Goal: Task Accomplishment & Management: Complete application form

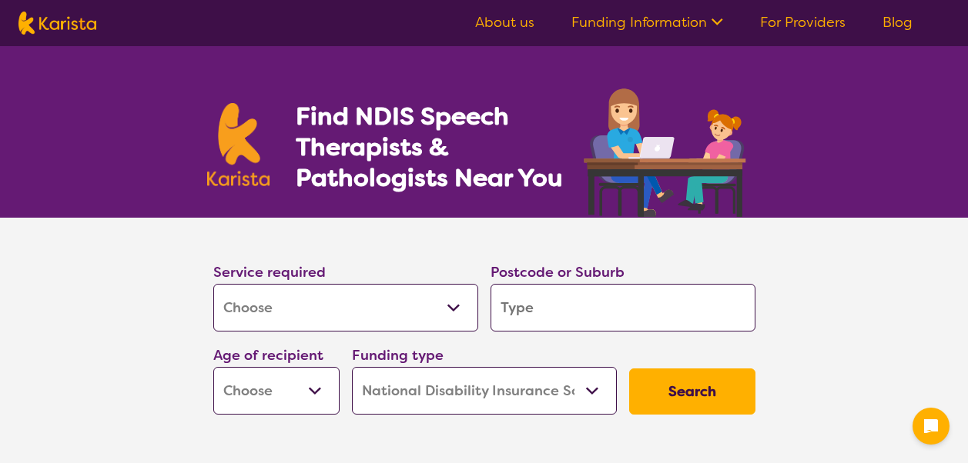
select select "[MEDICAL_DATA]"
select select "NDIS"
select select "[MEDICAL_DATA]"
select select "NDIS"
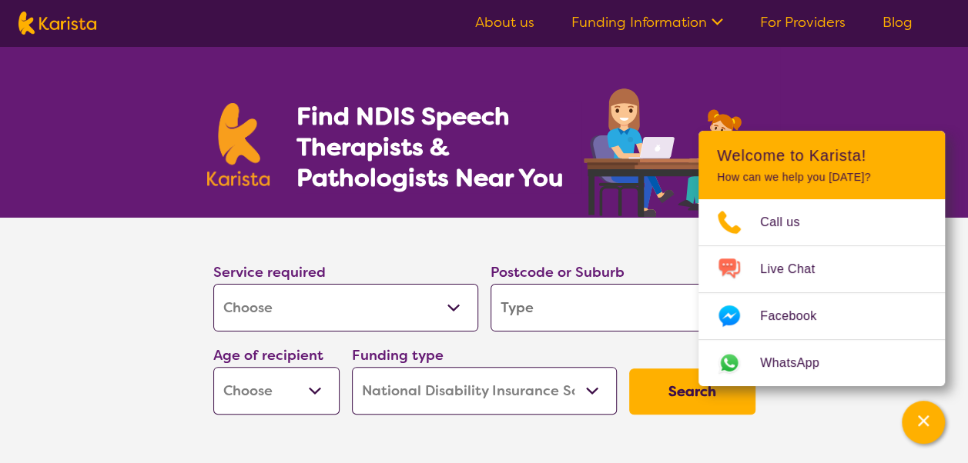
click at [542, 319] on input "search" at bounding box center [622, 308] width 265 height 48
type input "r"
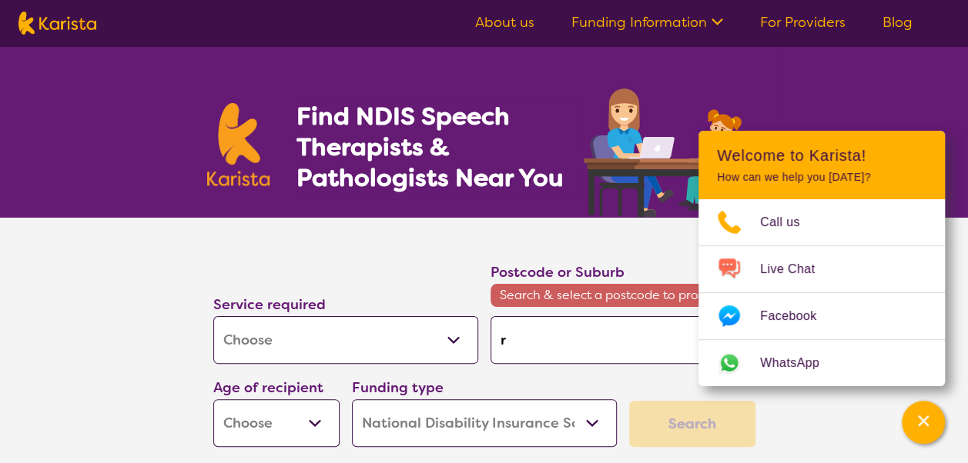
type input "ri"
type input "riv"
type input "rive"
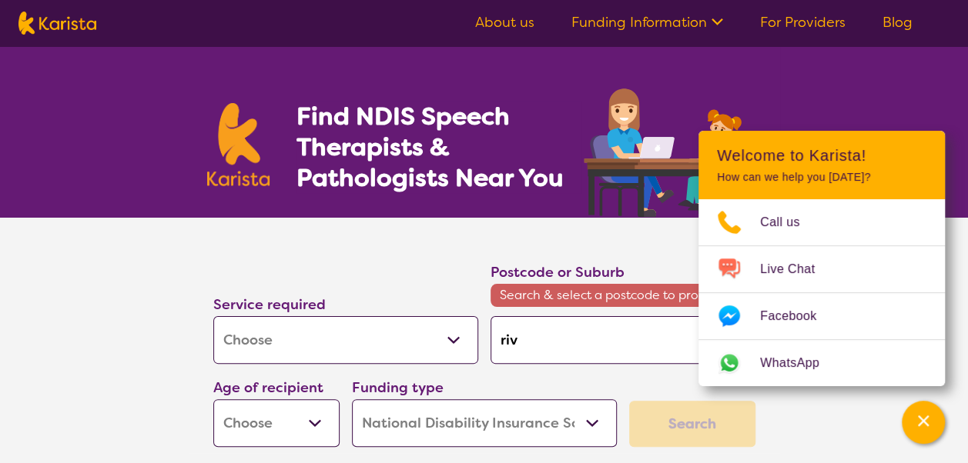
type input "rive"
type input "river"
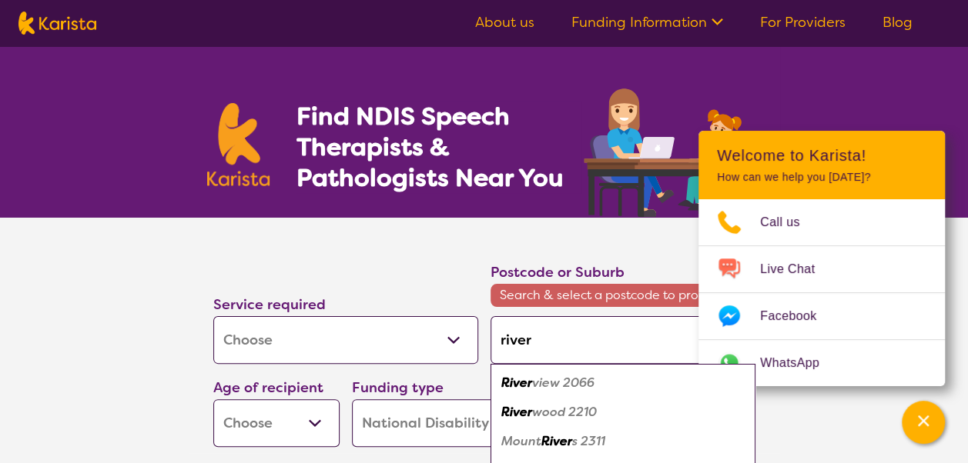
type input "rivers"
type input "riverst"
type input "riversto"
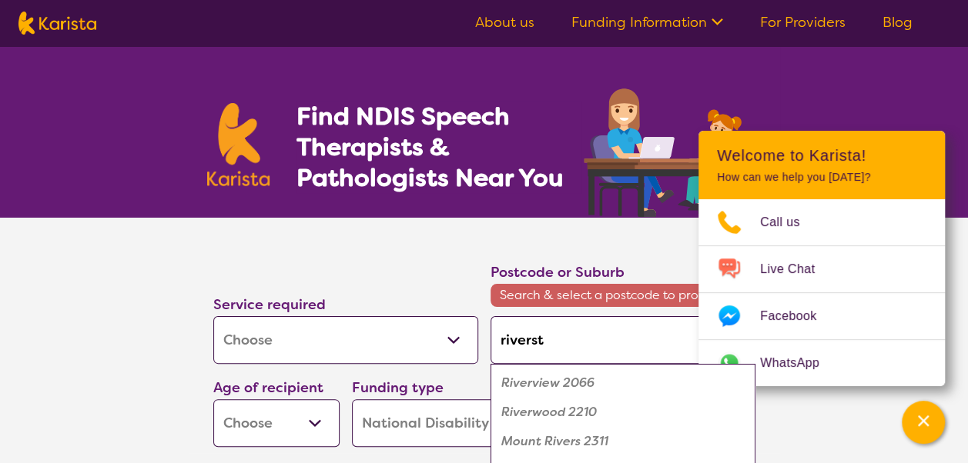
type input "riversto"
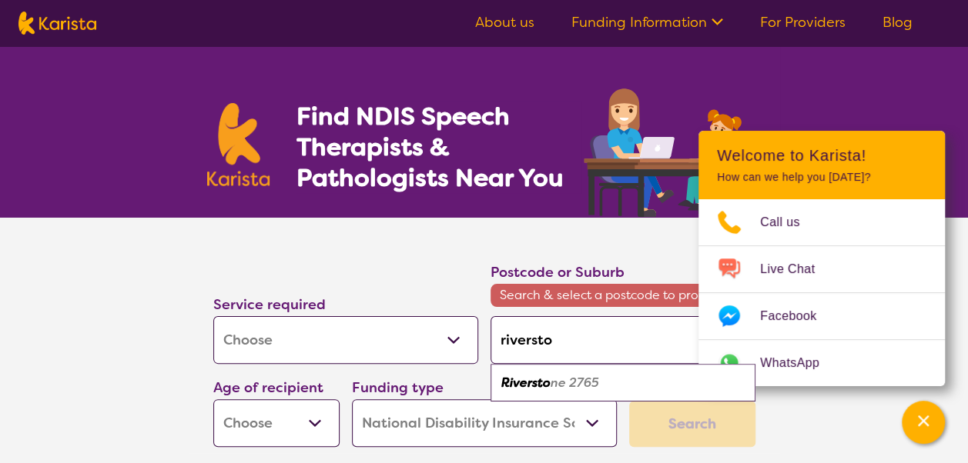
click at [537, 381] on em "Riversto" at bounding box center [525, 383] width 49 height 16
type input "2765"
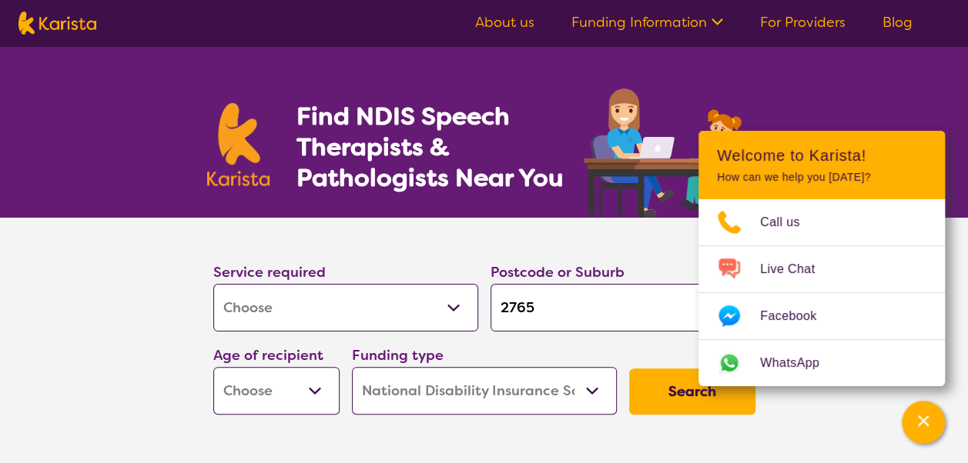
click at [279, 399] on select "Early Childhood - 0 to 9 Child - 10 to 11 Adolescent - 12 to 17 Adult - 18 to 6…" at bounding box center [276, 391] width 126 height 48
select select "EC"
click at [213, 367] on select "Early Childhood - 0 to 9 Child - 10 to 11 Adolescent - 12 to 17 Adult - 18 to 6…" at bounding box center [276, 391] width 126 height 48
select select "EC"
click at [485, 405] on select "Home Care Package (HCP) National Disability Insurance Scheme (NDIS) I don't know" at bounding box center [484, 391] width 265 height 48
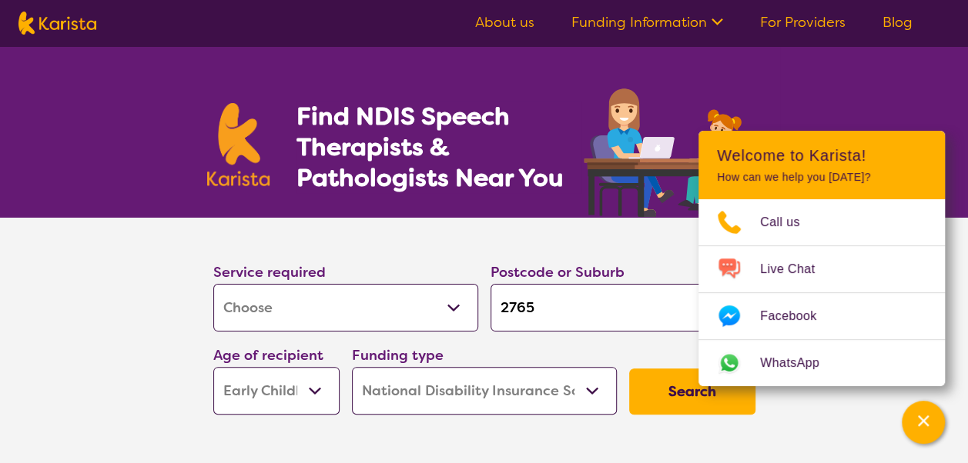
click at [352, 367] on select "Home Care Package (HCP) National Disability Insurance Scheme (NDIS) I don't know" at bounding box center [484, 391] width 265 height 48
click at [705, 397] on button "Search" at bounding box center [692, 392] width 126 height 46
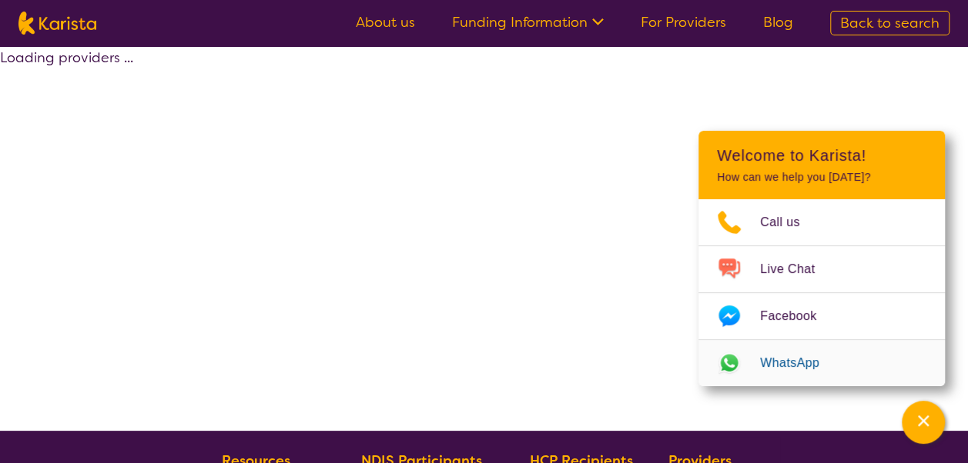
select select "by_score"
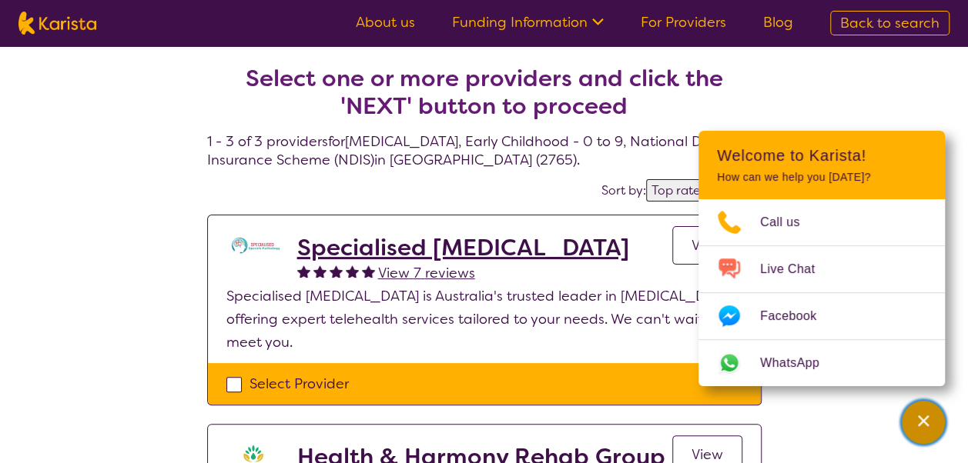
click at [925, 412] on div "Channel Menu" at bounding box center [923, 423] width 31 height 34
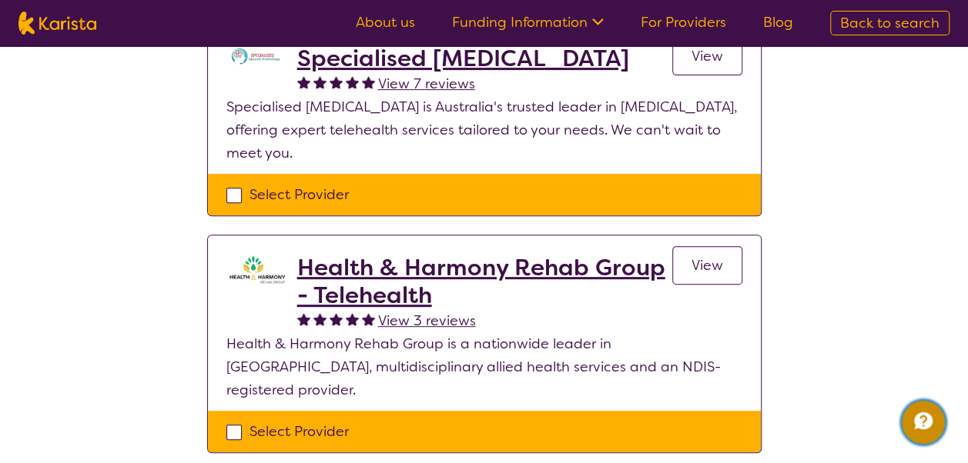
scroll to position [154, 0]
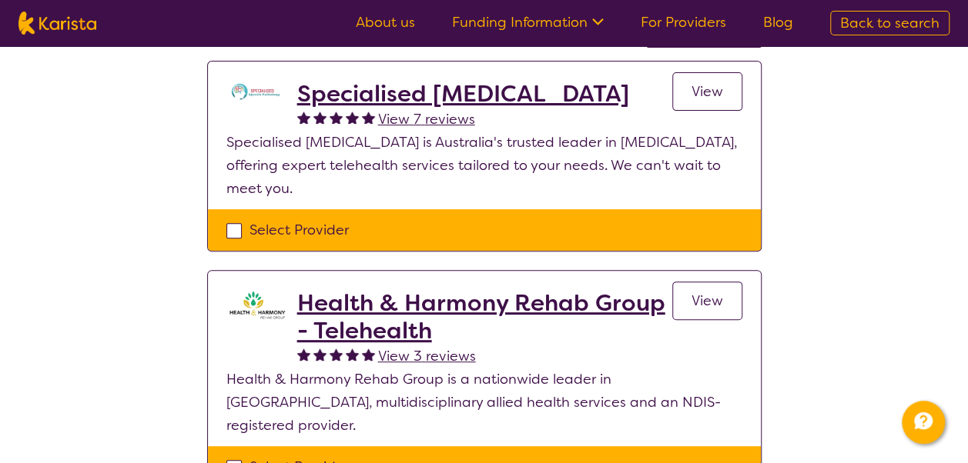
click at [452, 119] on span "View 7 reviews" at bounding box center [426, 119] width 97 height 18
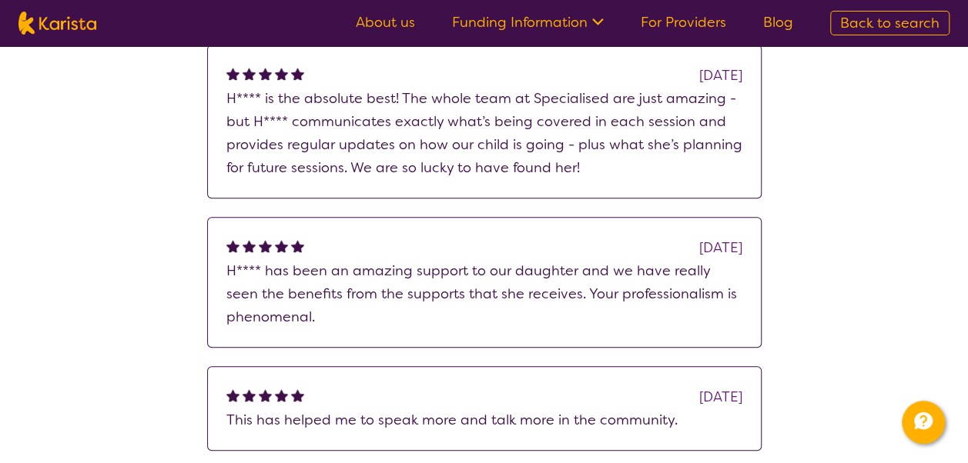
scroll to position [693, 0]
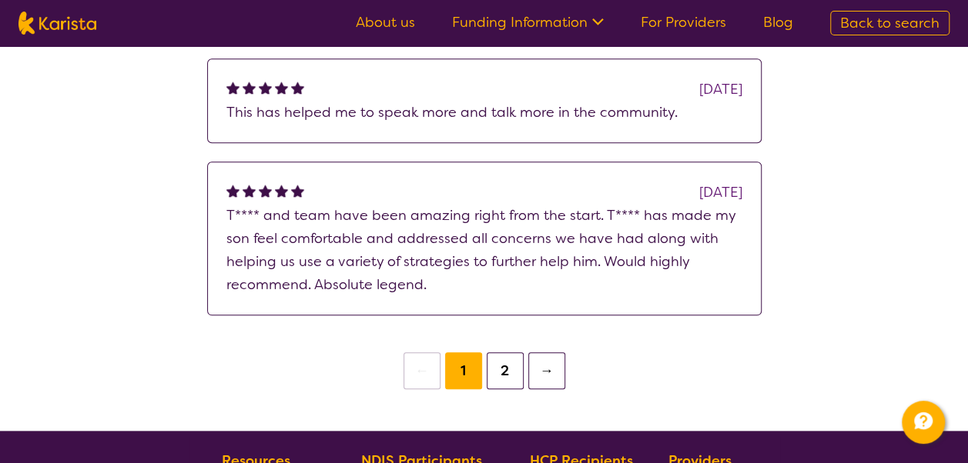
click at [506, 367] on button "2" at bounding box center [505, 371] width 37 height 37
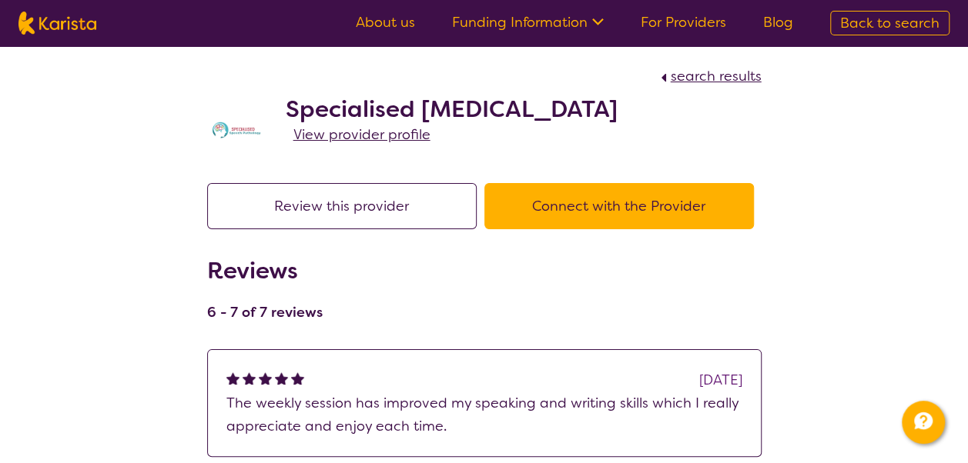
click at [400, 134] on span "View provider profile" at bounding box center [361, 134] width 137 height 18
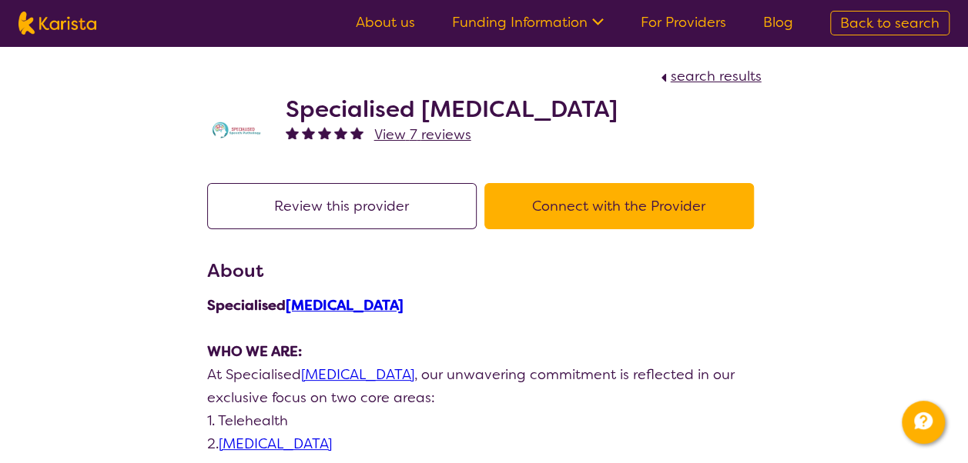
click at [610, 196] on button "Connect with the Provider" at bounding box center [618, 206] width 269 height 46
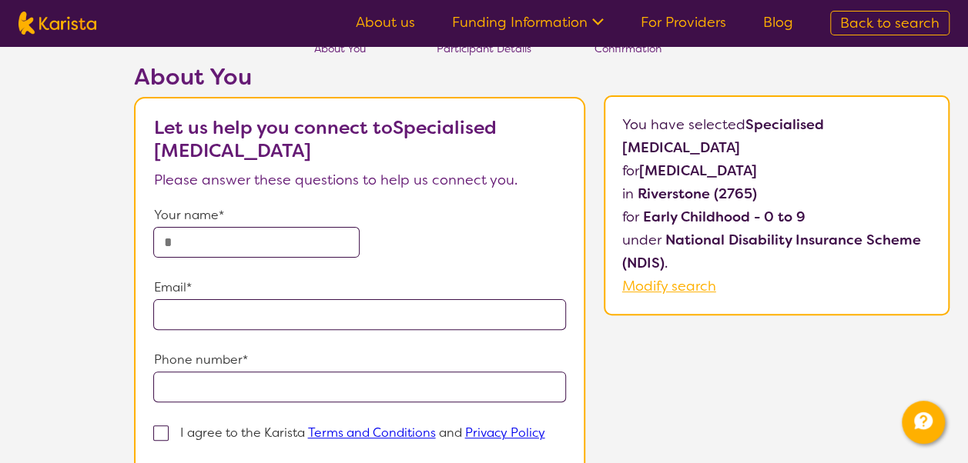
scroll to position [231, 0]
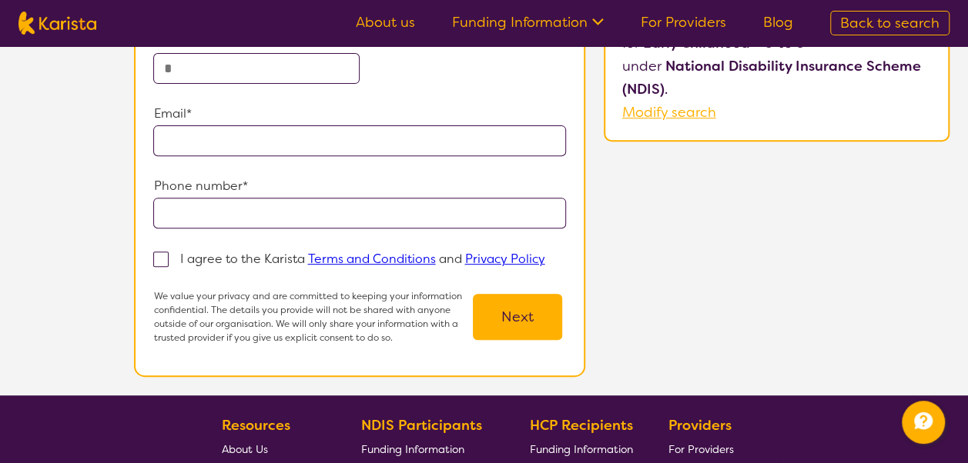
click at [162, 255] on span at bounding box center [160, 259] width 15 height 15
click at [544, 255] on input "I agree to the Karista Terms and Conditions and Privacy Policy" at bounding box center [549, 258] width 10 height 10
checkbox input "true"
click at [274, 144] on input "email" at bounding box center [359, 140] width 413 height 31
type input "**********"
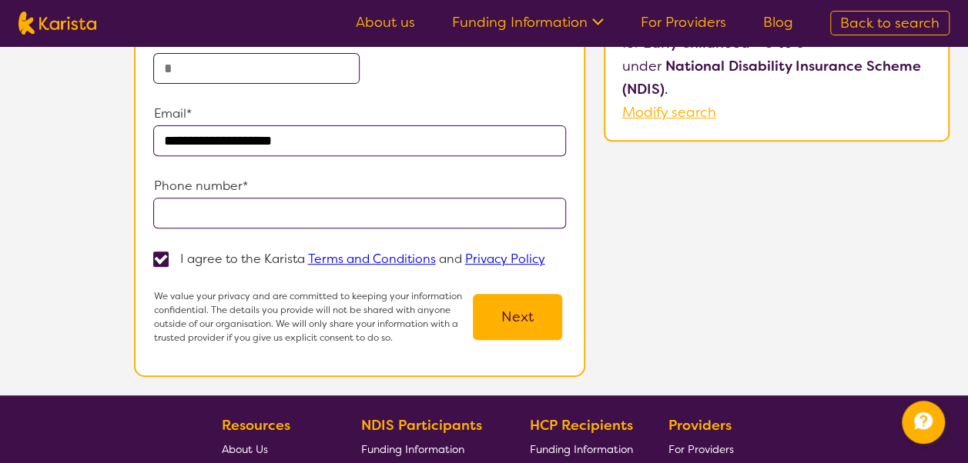
type input "**********"
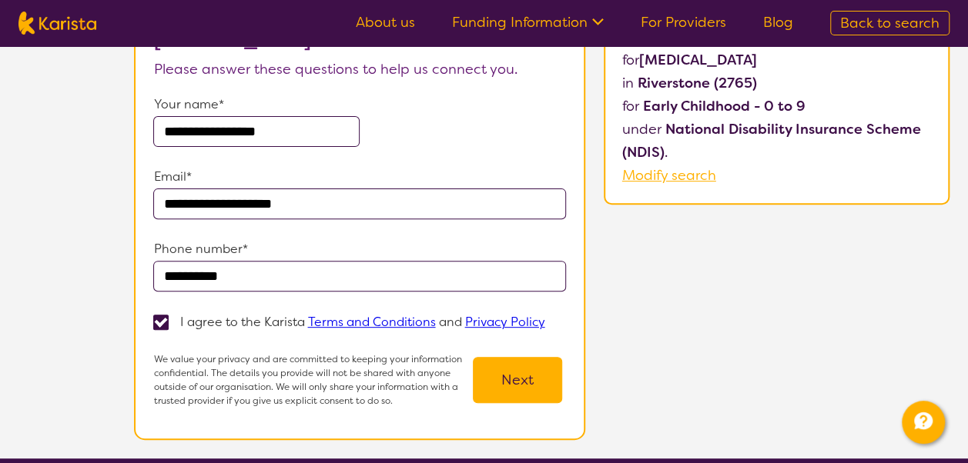
scroll to position [0, 0]
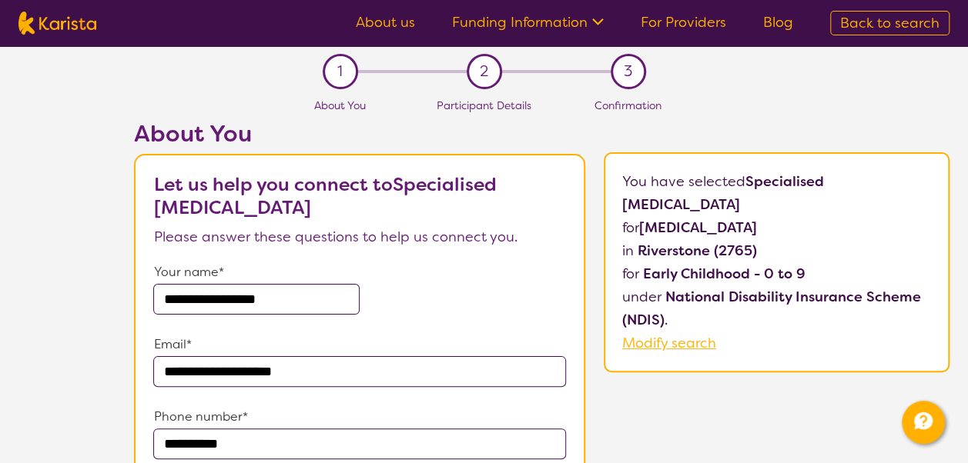
drag, startPoint x: 228, startPoint y: 296, endPoint x: 145, endPoint y: 287, distance: 83.6
click at [145, 287] on section "**********" at bounding box center [359, 381] width 451 height 454
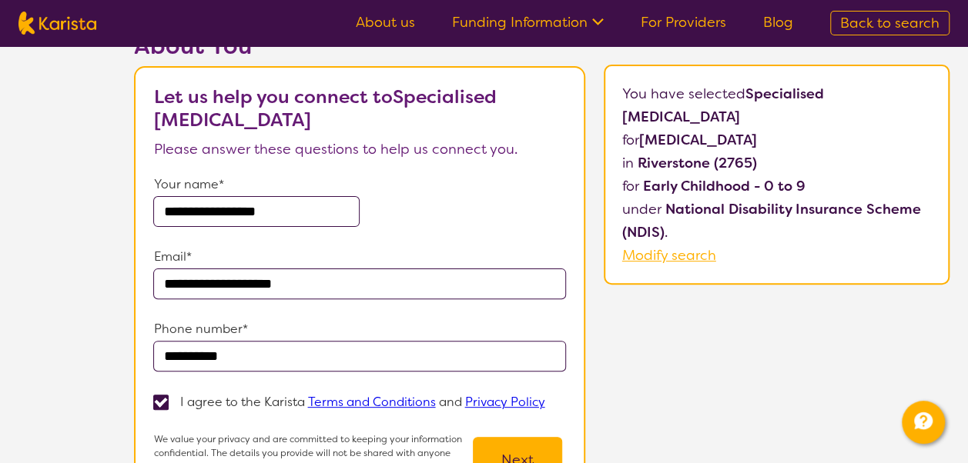
scroll to position [154, 0]
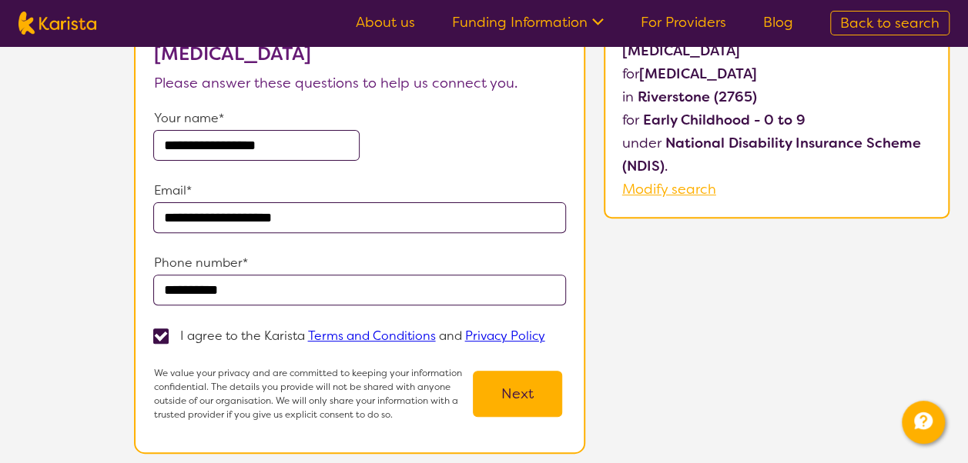
type input "**********"
click at [519, 388] on button "Next" at bounding box center [517, 394] width 89 height 46
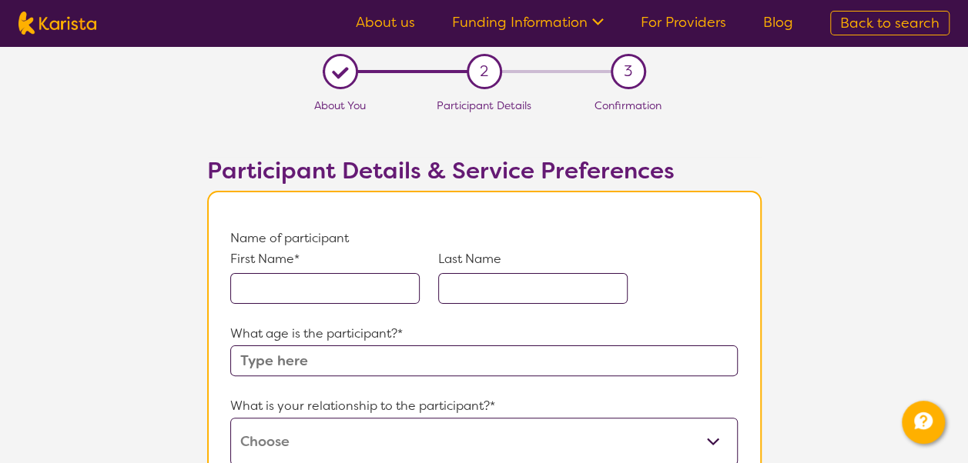
click at [326, 297] on input "text" at bounding box center [324, 288] width 189 height 31
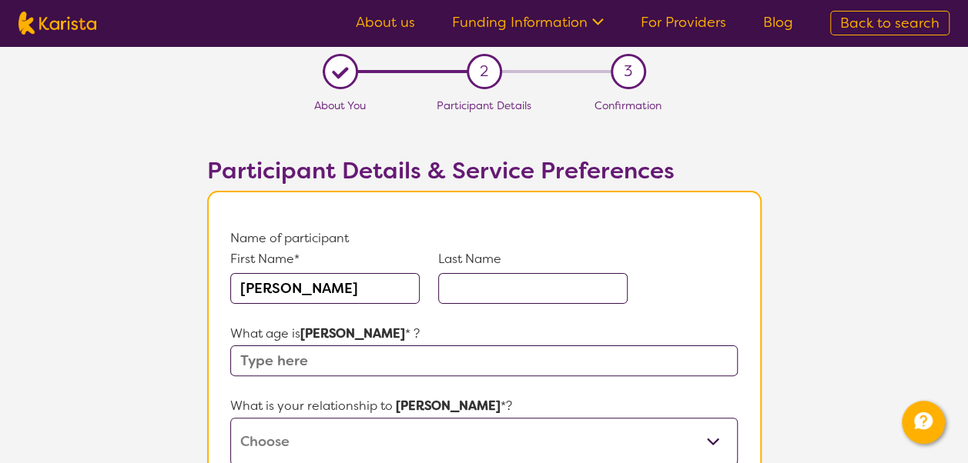
type input "[PERSON_NAME]"
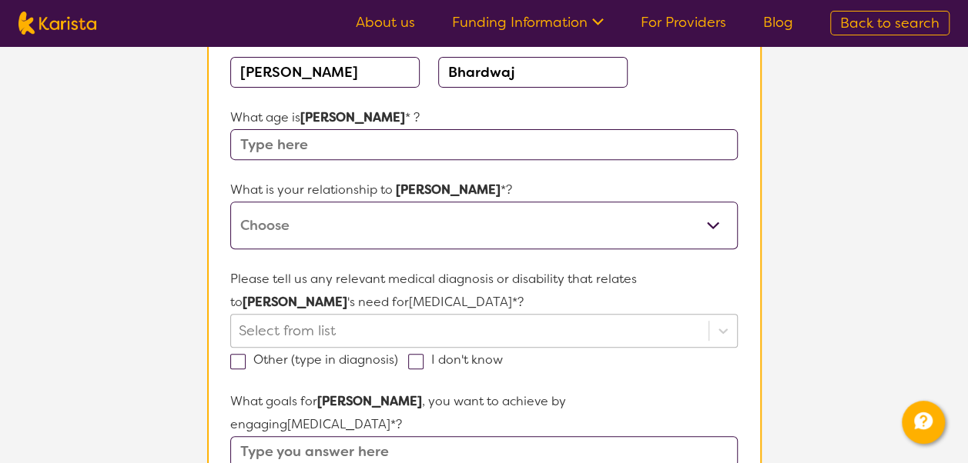
scroll to position [231, 0]
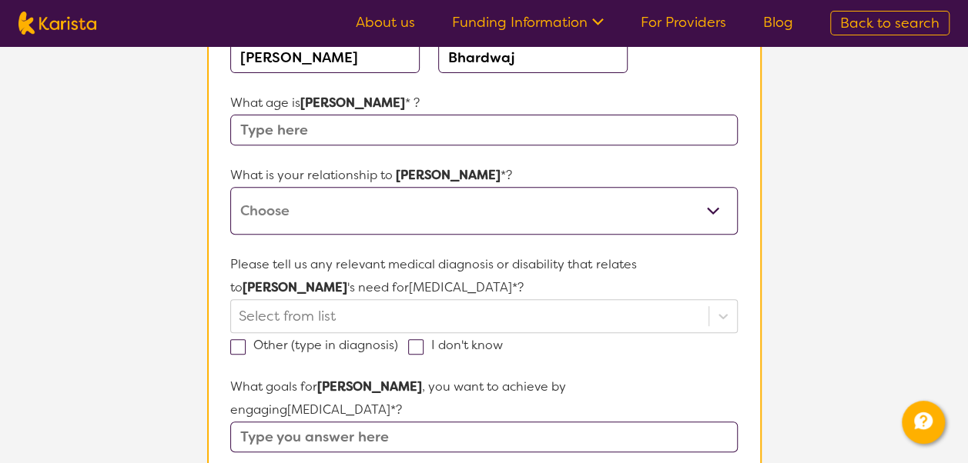
type input "Bhardwaj"
click at [298, 126] on input "text" at bounding box center [483, 130] width 507 height 31
type input "3"
click at [302, 206] on select "This request is for myself I am their parent I am their child I am their spouse…" at bounding box center [483, 211] width 507 height 48
select select "I am their parent"
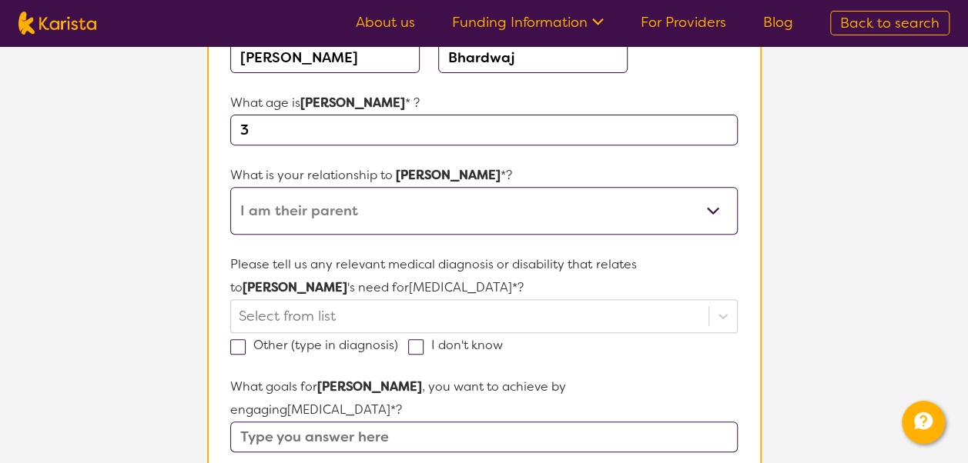
click at [230, 187] on select "This request is for myself I am their parent I am their child I am their spouse…" at bounding box center [483, 211] width 507 height 48
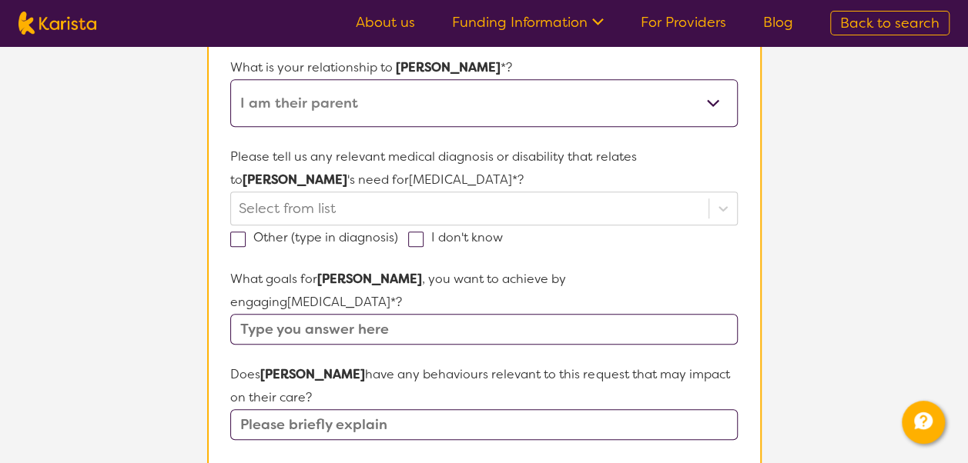
scroll to position [308, 0]
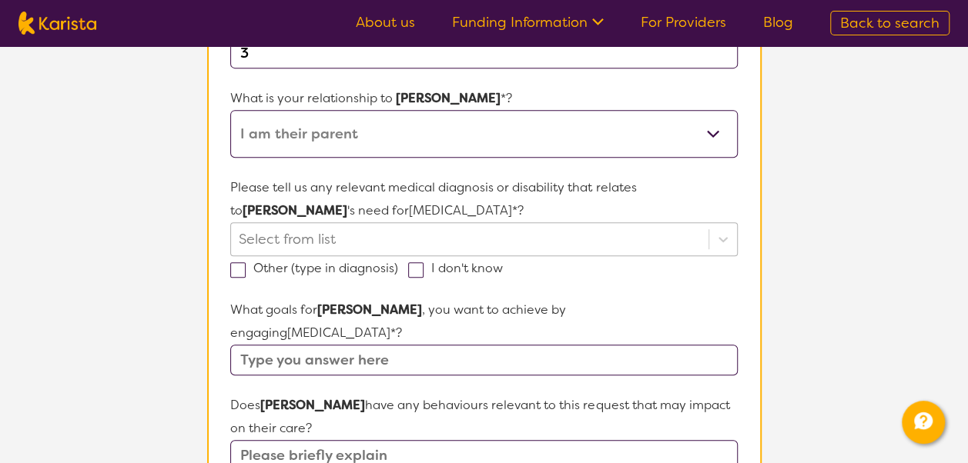
click at [341, 231] on div "Please tell us any relevant medical diagnosis or disability that relates to [PE…" at bounding box center [483, 228] width 507 height 104
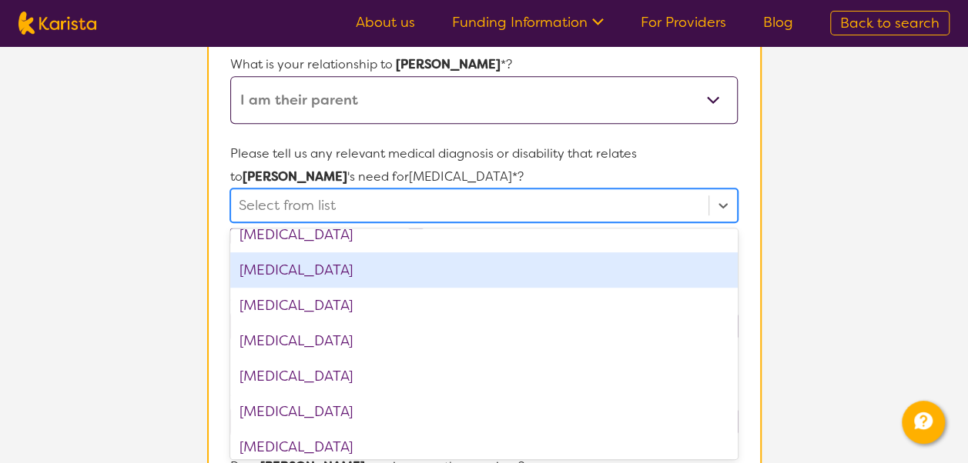
scroll to position [770, 0]
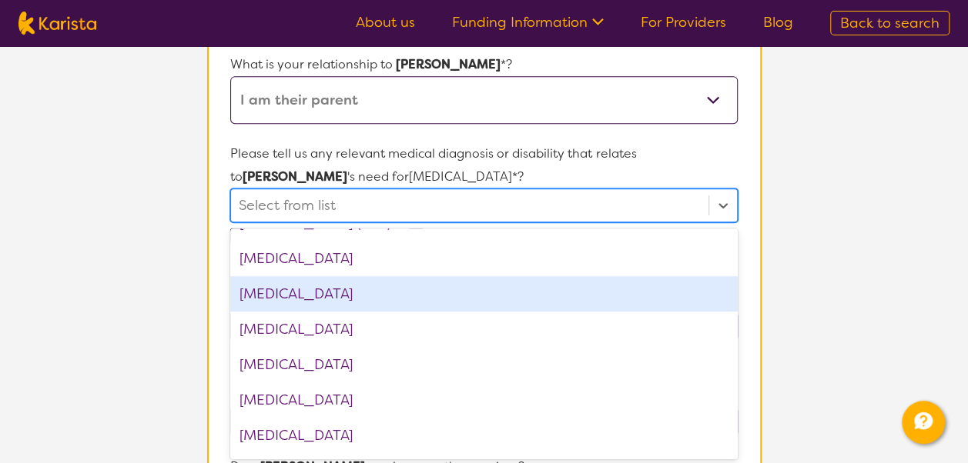
click at [353, 299] on div "[MEDICAL_DATA]" at bounding box center [483, 293] width 507 height 35
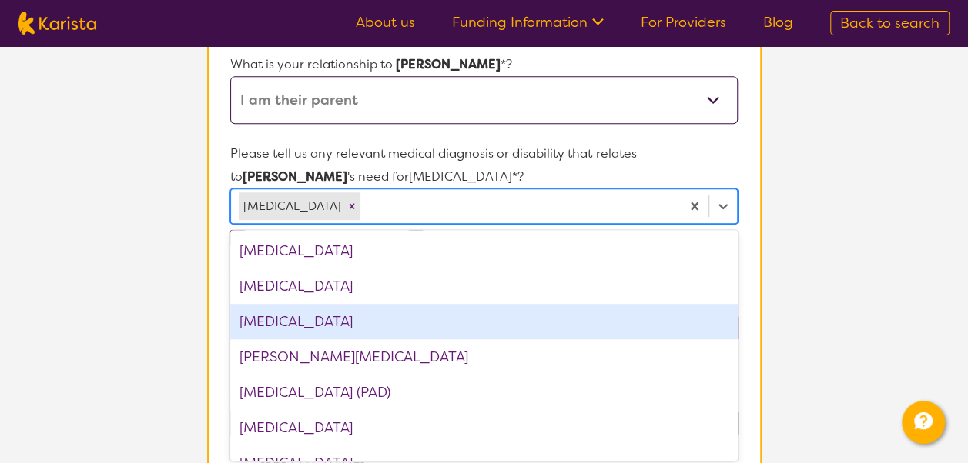
scroll to position [2002, 0]
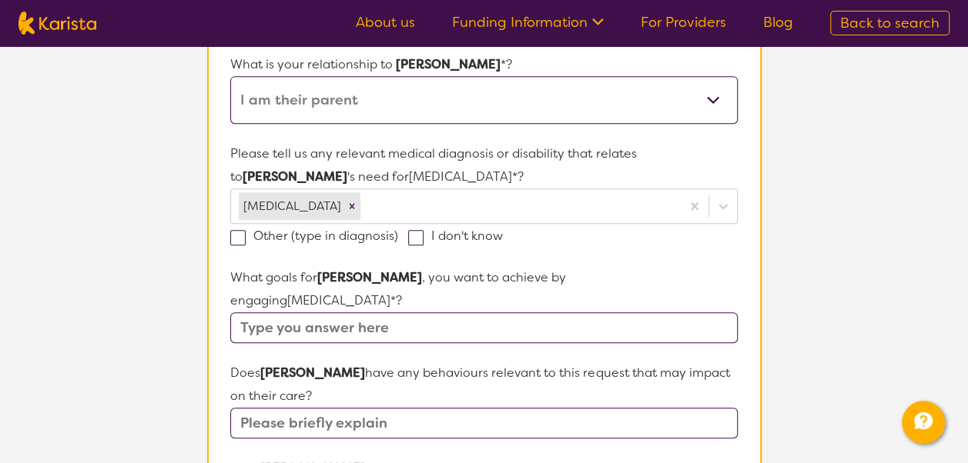
click at [822, 214] on section "L About You 2 Participant Details 3 Confirmation Participant Details & Service …" at bounding box center [484, 395] width 968 height 1382
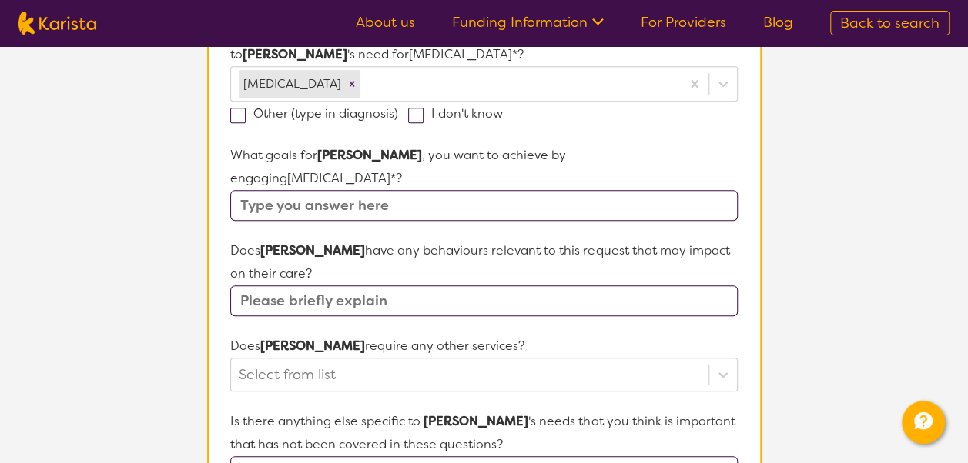
scroll to position [496, 0]
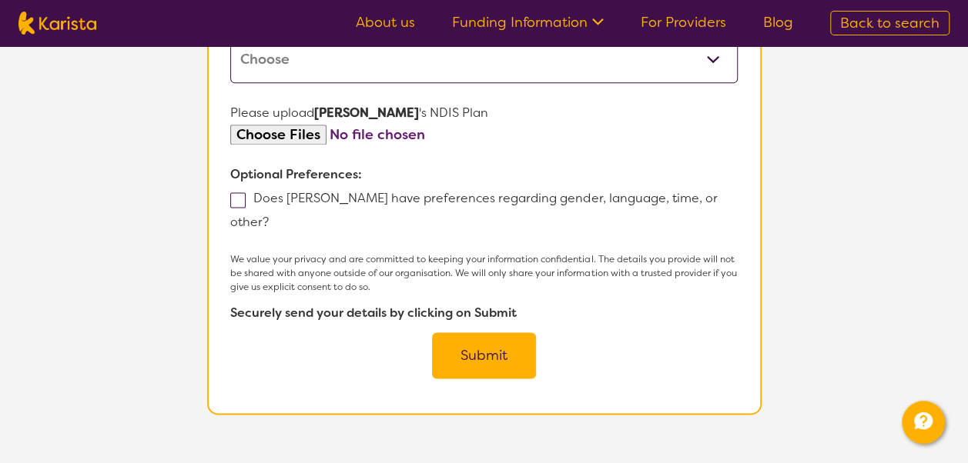
click at [483, 333] on button "Submit" at bounding box center [484, 356] width 104 height 46
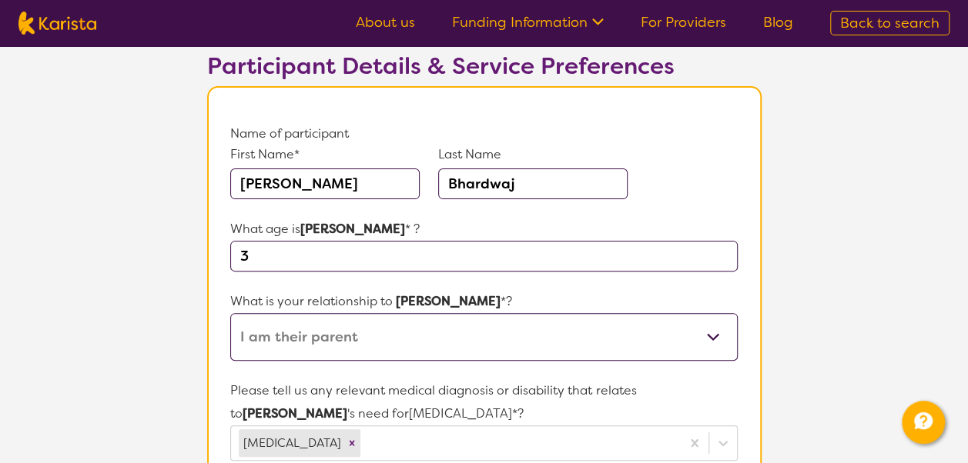
scroll to position [0, 0]
